Goal: Task Accomplishment & Management: Manage account settings

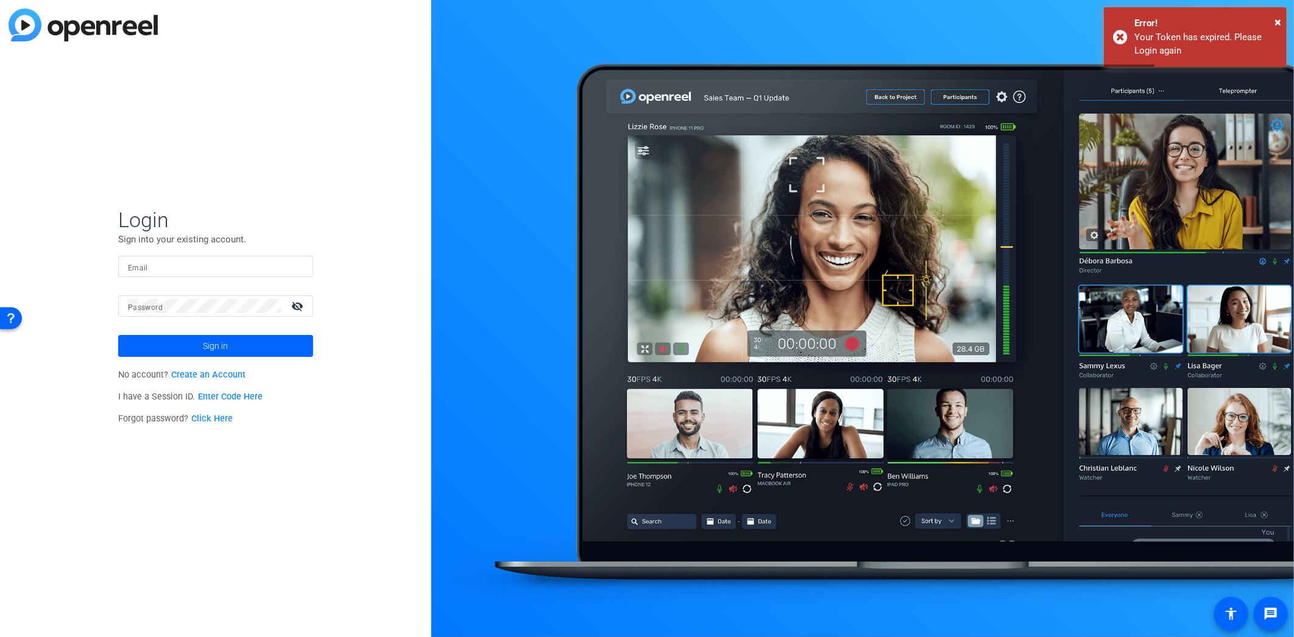
click at [171, 255] on form "Login Sign into your existing account. Email Password visibility_off Sign in" at bounding box center [215, 282] width 195 height 150
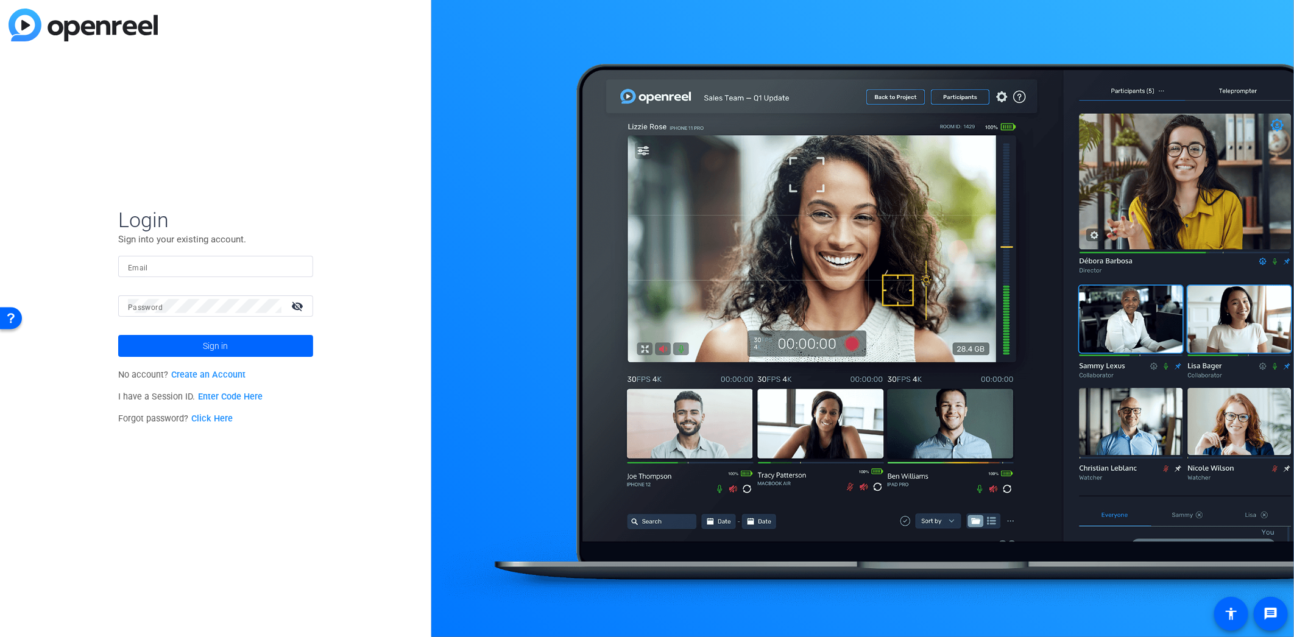
click at [227, 272] on input "Email" at bounding box center [215, 267] width 175 height 15
paste input "[PERSON_NAME][EMAIL_ADDRESS][PERSON_NAME][DOMAIN_NAME]"
type input "[PERSON_NAME][EMAIL_ADDRESS][PERSON_NAME][DOMAIN_NAME]"
click at [228, 340] on span at bounding box center [215, 345] width 195 height 29
